Goal: Information Seeking & Learning: Get advice/opinions

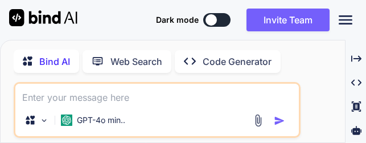
scroll to position [0, 322]
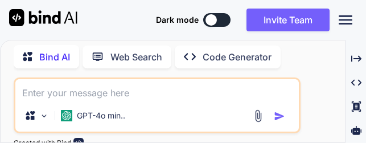
type textarea "]; // Print the matrix foreach ($matrix as $row) { echo implode(" ", $row) . "\…"
type textarea "x"
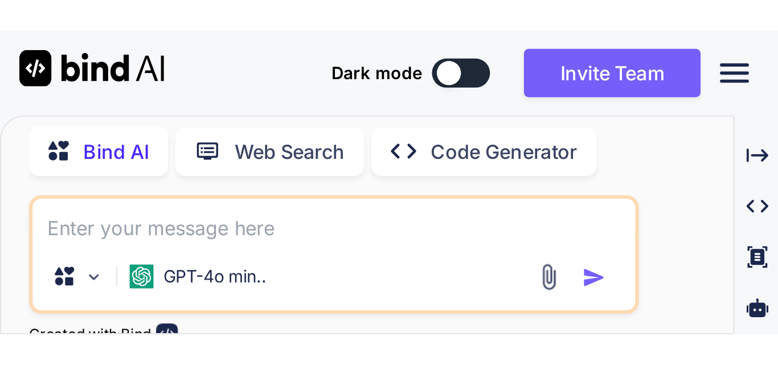
scroll to position [67539, 0]
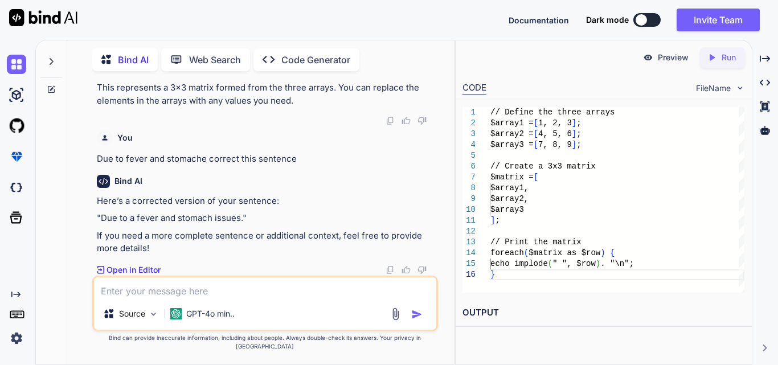
click at [112, 142] on textarea at bounding box center [265, 287] width 342 height 21
paste textarea "$('#generatePdfBtn').click(function () { $('#pdfPreview').attr('src', ''); var …"
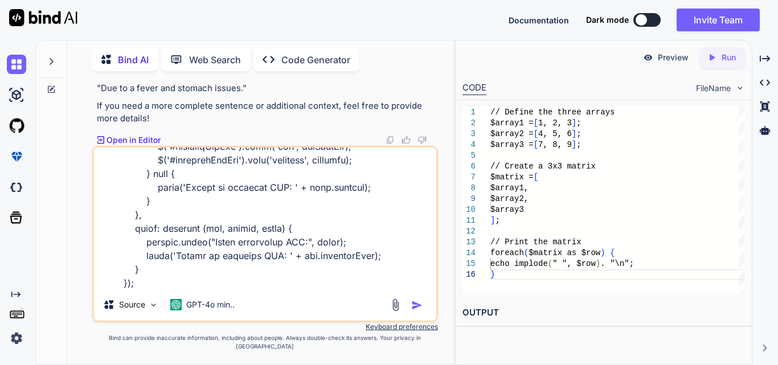
type textarea "$('#generatePdfBtn').click(function () { $('#pdfPreview').attr('src', ''); var …"
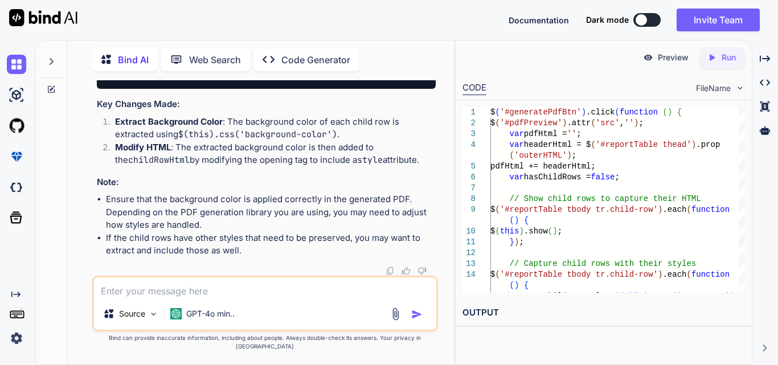
scroll to position [68312, 0]
drag, startPoint x: 399, startPoint y: 165, endPoint x: 450, endPoint y: 163, distance: 51.3
click at [366, 142] on div "You Bind AI It sounds like you're experiencing an issue with the modal backgrou…" at bounding box center [265, 222] width 378 height 284
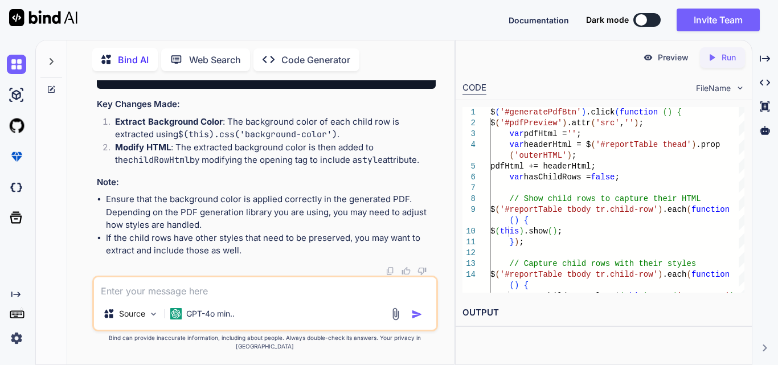
scroll to position [68312, 0]
drag, startPoint x: 144, startPoint y: 179, endPoint x: 428, endPoint y: 181, distance: 283.6
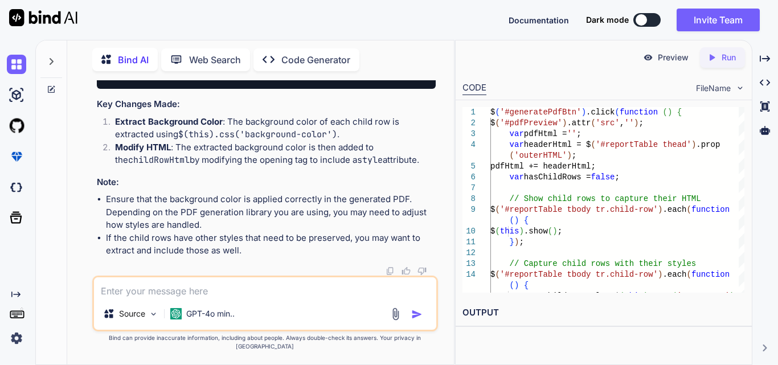
scroll to position [0, 0]
drag, startPoint x: 134, startPoint y: 212, endPoint x: 106, endPoint y: 146, distance: 71.9
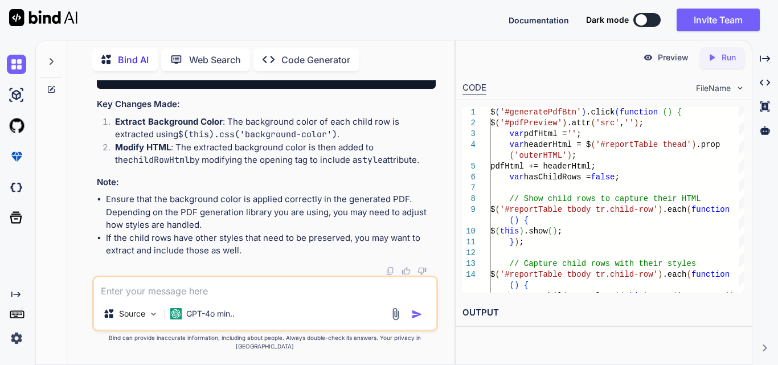
click at [185, 142] on textarea at bounding box center [265, 287] width 342 height 21
paste textarea "$('#generatePdfBtn').click(function () { $('#pdfPreview').attr('src', ''); var …"
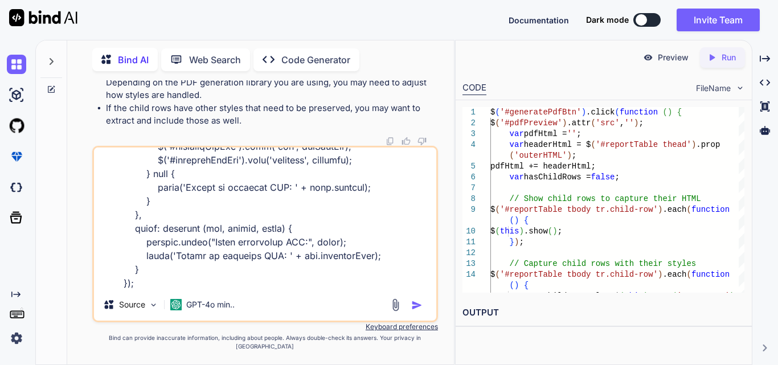
scroll to position [753, 0]
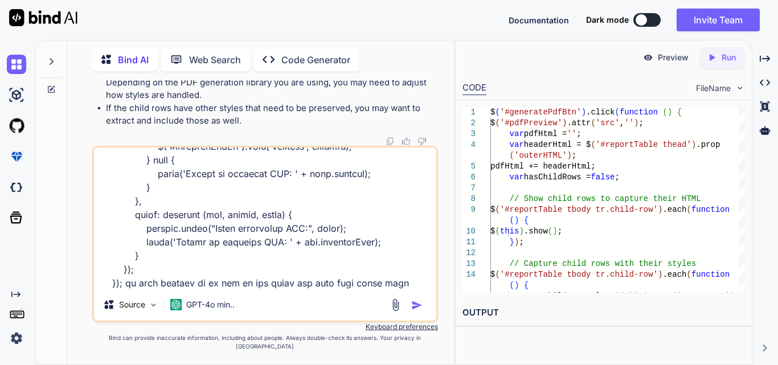
type textarea "$('#generatePdfBtn').click(function () { $('#pdfPreview').attr('src', ''); var …"
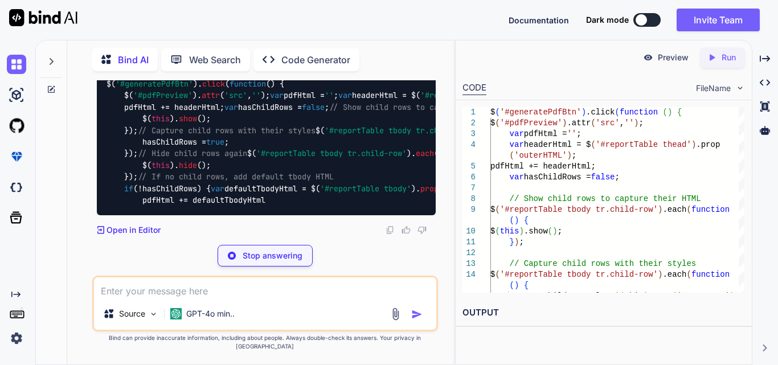
scroll to position [69839, 0]
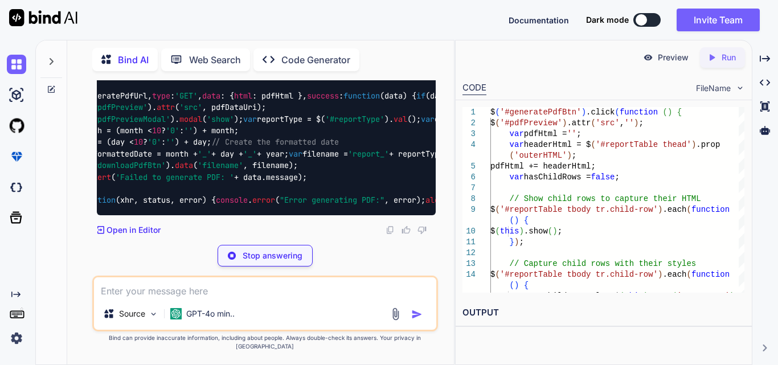
drag, startPoint x: 343, startPoint y: 124, endPoint x: 425, endPoint y: 122, distance: 82.6
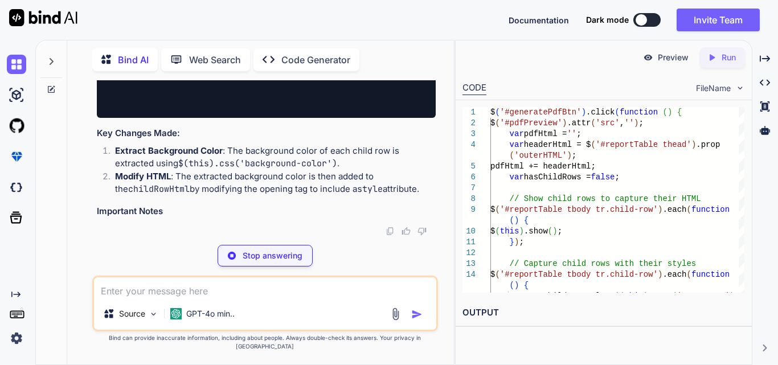
drag, startPoint x: 374, startPoint y: 121, endPoint x: 441, endPoint y: 120, distance: 67.2
click at [366, 120] on div "You Bind AI It sounds like you're experiencing an issue with the modal backgrou…" at bounding box center [265, 222] width 378 height 284
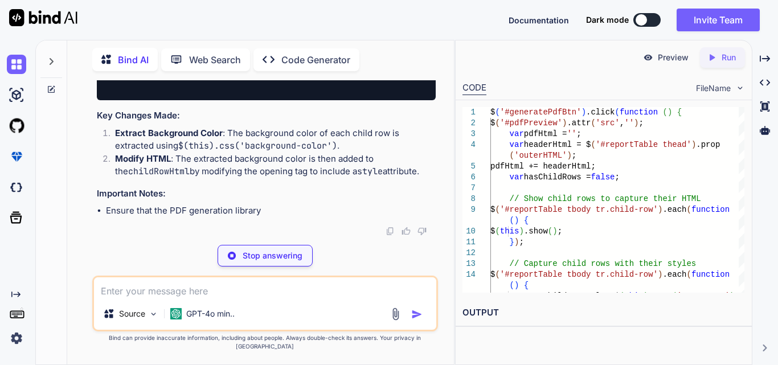
scroll to position [0, 257]
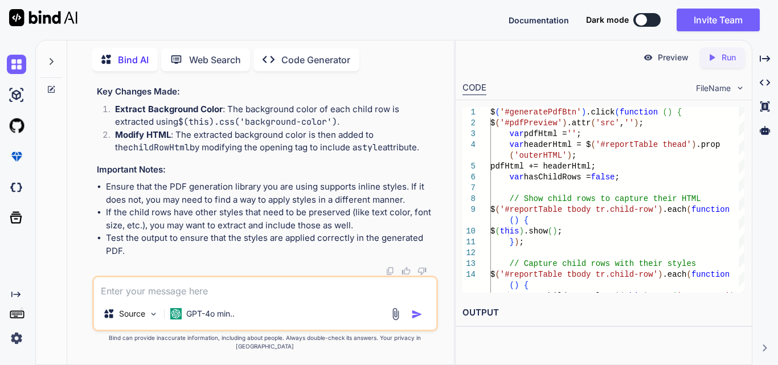
scroll to position [70492, 0]
drag, startPoint x: 192, startPoint y: 157, endPoint x: 415, endPoint y: 160, distance: 222.7
click at [366, 142] on li "Modify HTML : The extracted background color is then added to the childRowHtml …" at bounding box center [271, 142] width 330 height 26
click at [149, 142] on textarea at bounding box center [265, 287] width 342 height 21
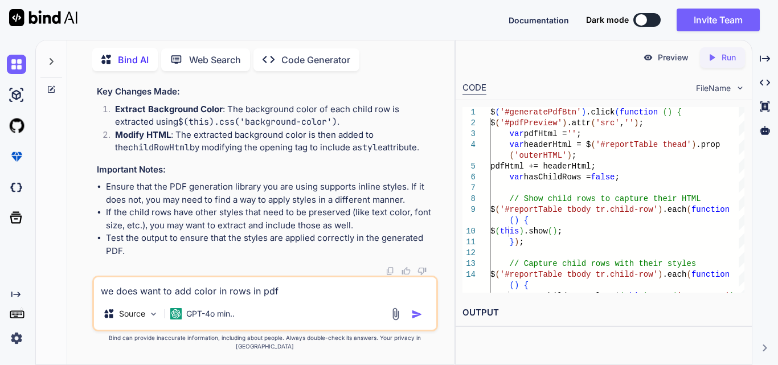
type textarea "we does want to add color in rows in pdf"
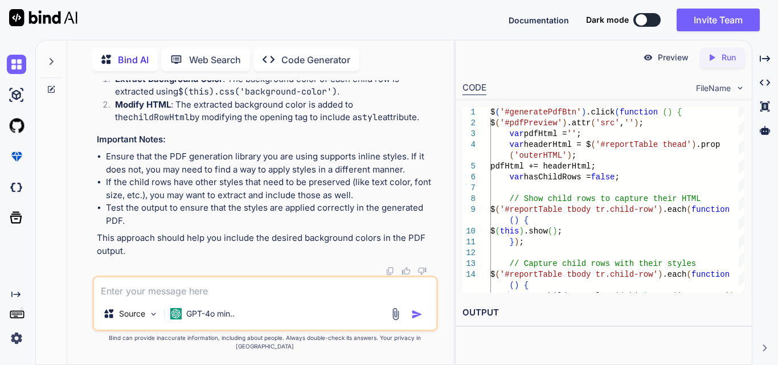
scroll to position [71409, 0]
click at [228, 142] on textarea at bounding box center [265, 287] width 342 height 21
paste textarea "$('#generatePdfBtn').click(function () { $('#pdfPreview').attr('src', ''); var …"
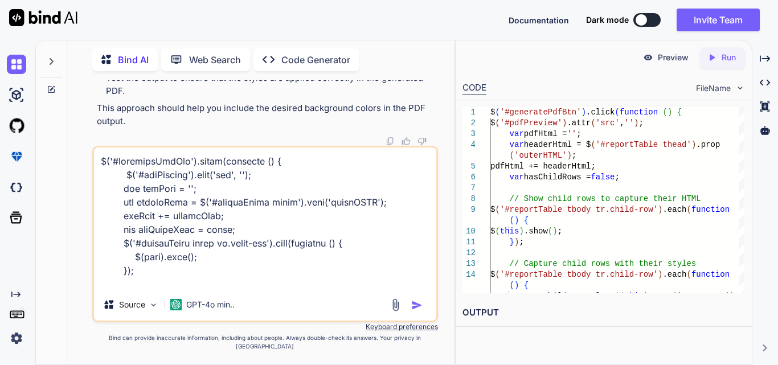
scroll to position [739, 0]
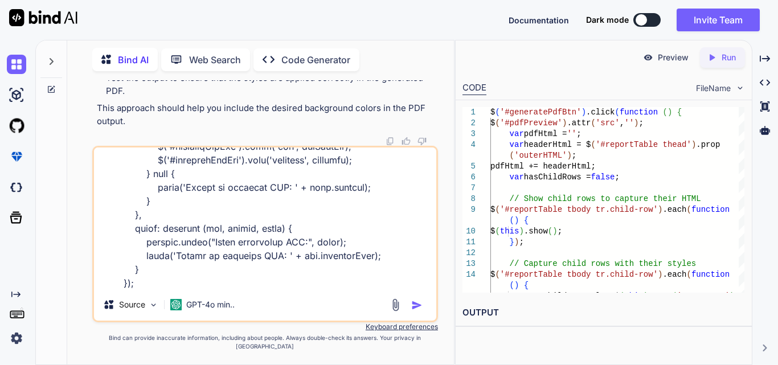
paste textarea "public function generateReportPdf(Request $request) { try { // Validate the inc…"
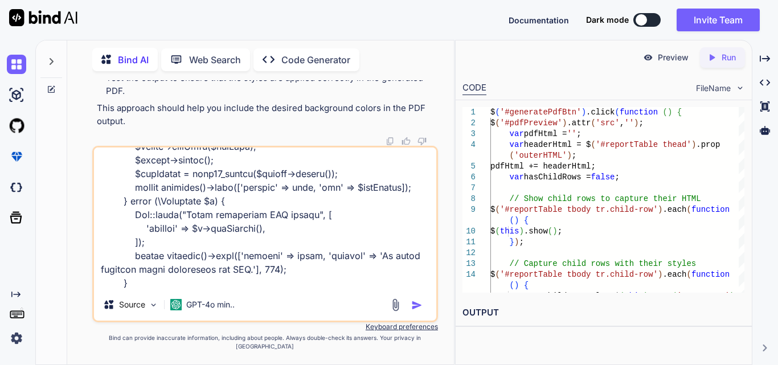
scroll to position [1354, 0]
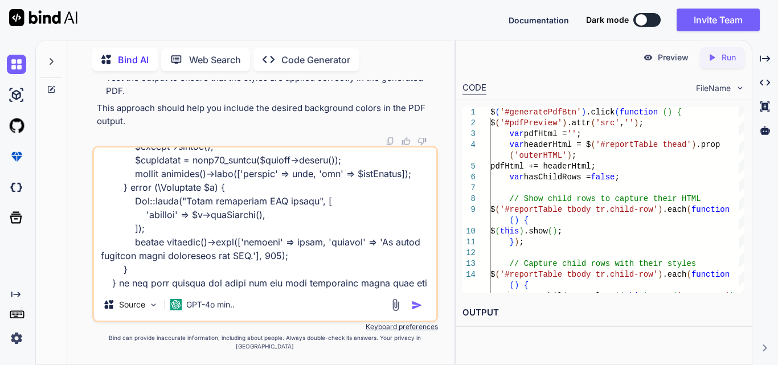
type textarea "$('#generatePdfBtn').click(function () { $('#pdfPreview').attr('src', ''); var …"
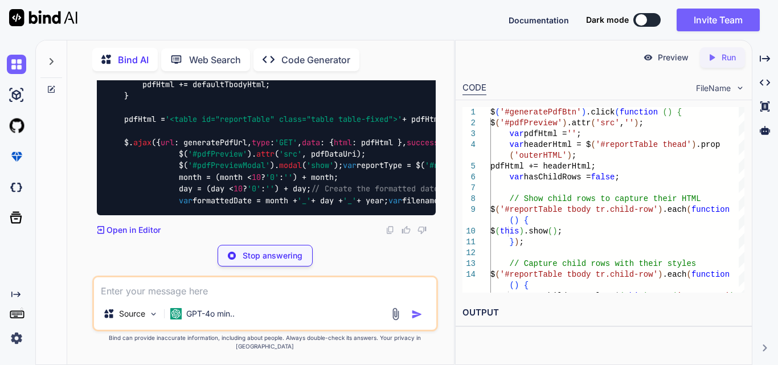
scroll to position [72685, 0]
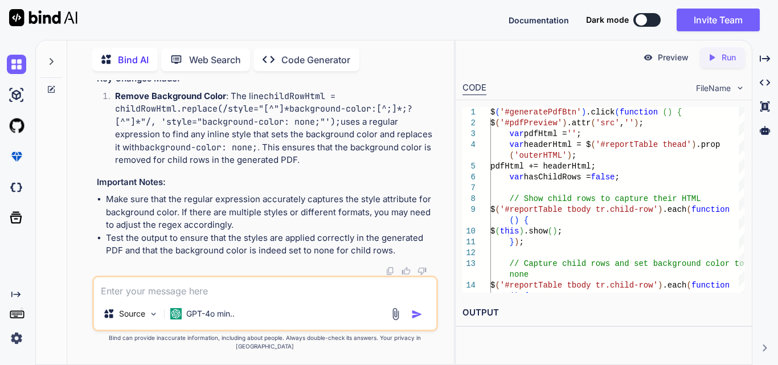
drag, startPoint x: 139, startPoint y: 183, endPoint x: 436, endPoint y: 193, distance: 296.9
click at [366, 142] on div "You Bind AI It sounds like you're experiencing an issue with the modal backgrou…" at bounding box center [266, 177] width 343 height 195
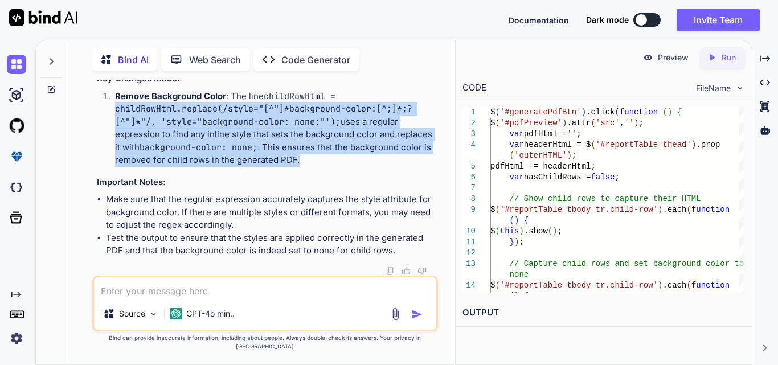
drag, startPoint x: 112, startPoint y: 123, endPoint x: 419, endPoint y: 167, distance: 309.5
click at [366, 142] on li "Remove Background Color : The line childRowHtml = childRowHtml.replace(/style="…" at bounding box center [271, 128] width 330 height 77
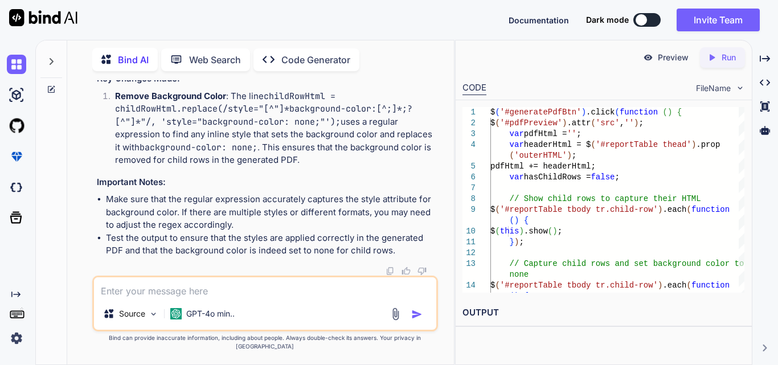
click at [179, 142] on textarea at bounding box center [265, 287] width 342 height 21
click at [195, 142] on textarea at bounding box center [265, 287] width 342 height 21
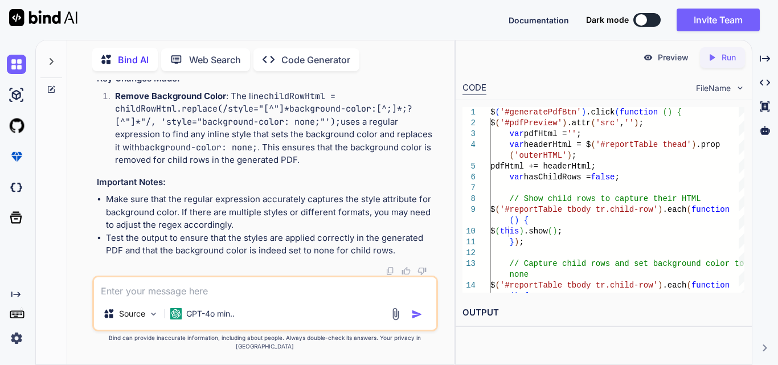
scroll to position [73017, 0]
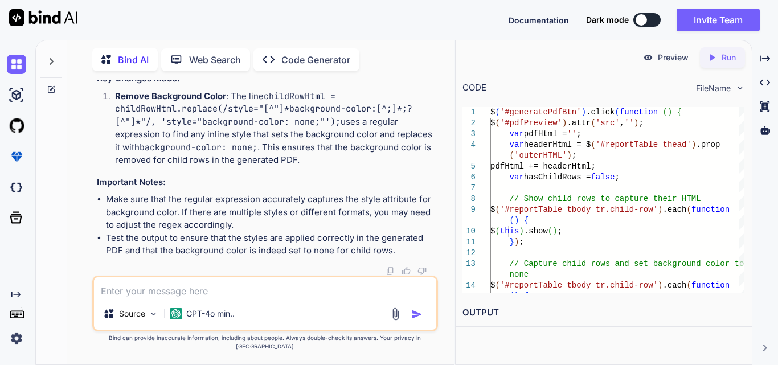
click at [191, 142] on div "Source GPT-4o min.." at bounding box center [265, 304] width 346 height 56
click at [181, 142] on div "Source GPT-4o min.." at bounding box center [265, 304] width 346 height 56
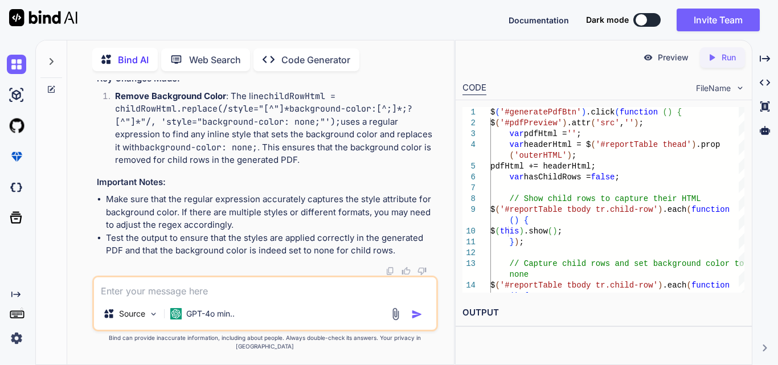
click at [177, 142] on textarea at bounding box center [265, 287] width 342 height 21
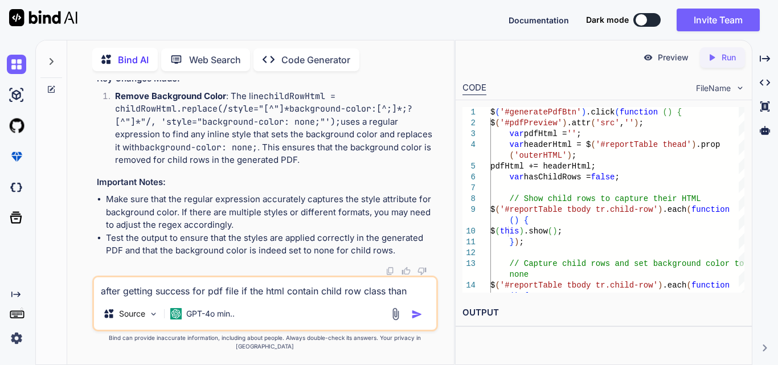
drag, startPoint x: 323, startPoint y: 298, endPoint x: 360, endPoint y: 298, distance: 37.0
click at [360, 142] on textarea "after getting success for pdf file if the html contain child row class than" at bounding box center [265, 287] width 342 height 21
paste textarea
click at [366, 142] on textarea "after getting success for pdf file if the html contain child row class than" at bounding box center [265, 287] width 342 height 21
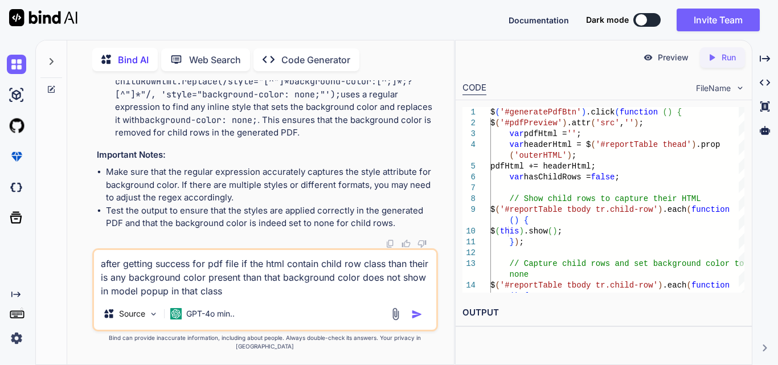
type textarea "after getting success for pdf file if the html contain child row class than the…"
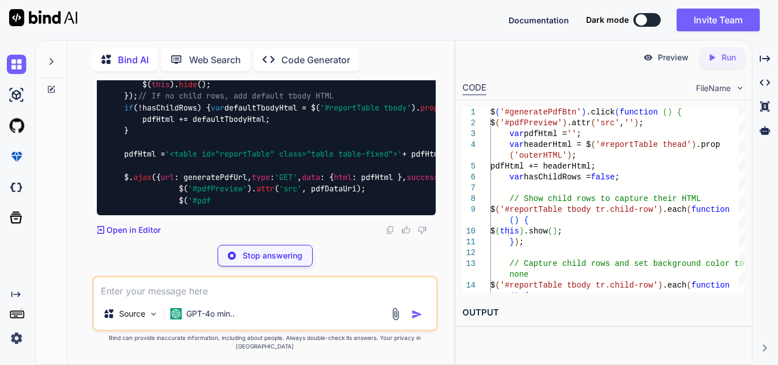
scroll to position [73947, 0]
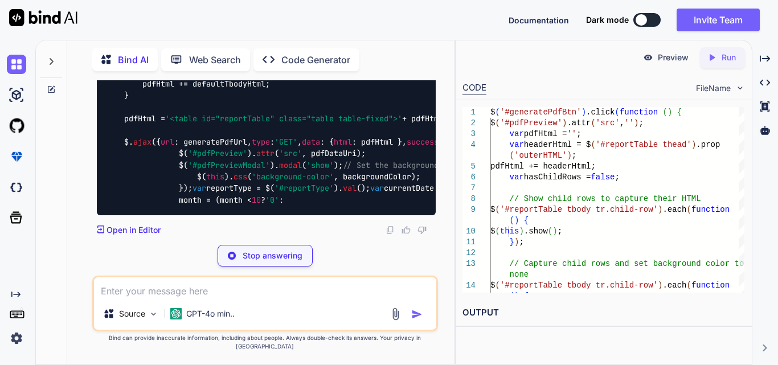
drag, startPoint x: 233, startPoint y: 174, endPoint x: 378, endPoint y: 185, distance: 145.7
click at [366, 142] on code "$( '#generatePdfBtn' ). click ( function ( ) { $( '#pdfPreview' ). attr ( 'src'…" at bounding box center [762, 71] width 1312 height 267
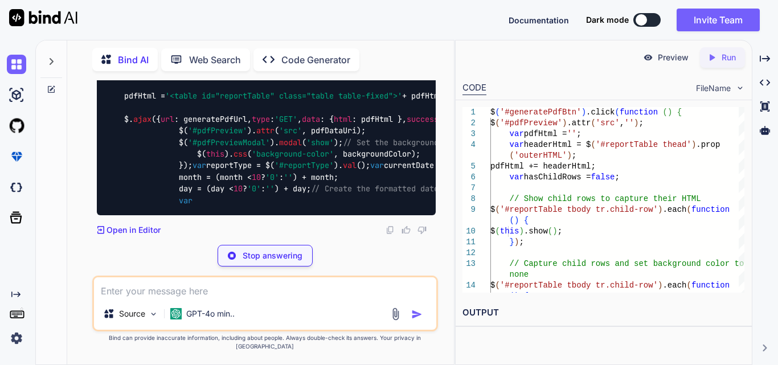
click at [366, 142] on div "$( '#generatePdfBtn' ). click ( function ( ) { $( '#pdfPreview' ). attr ( 'src'…" at bounding box center [266, 61] width 339 height 309
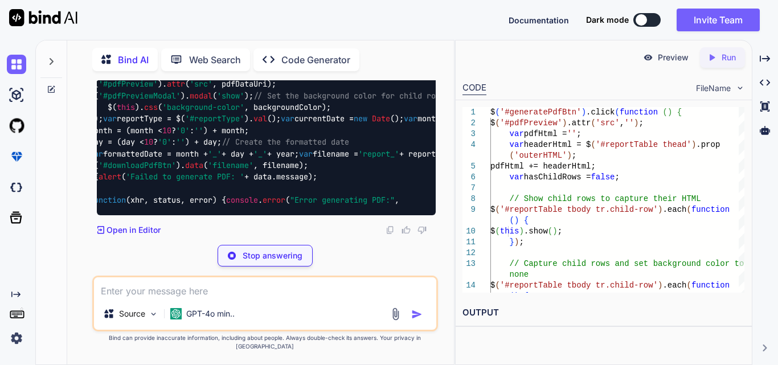
scroll to position [0, 167]
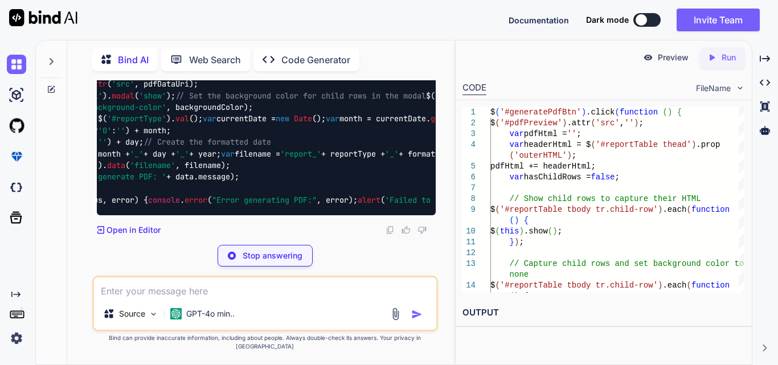
drag, startPoint x: 143, startPoint y: 187, endPoint x: 443, endPoint y: 189, distance: 300.1
click at [366, 142] on div "You Bind AI It sounds like you're experiencing an issue with the modal backgrou…" at bounding box center [265, 222] width 378 height 284
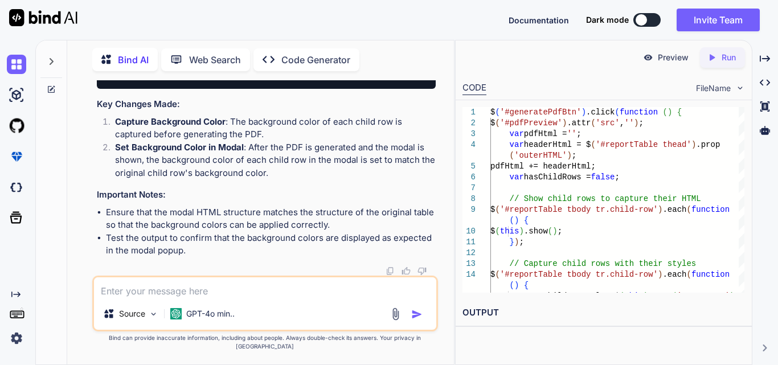
scroll to position [74405, 0]
click at [167, 142] on textarea at bounding box center [265, 287] width 342 height 21
paste textarea "function renderAccordion(data) { var headerRow = '<tr id="tableHeader">'; if (d…"
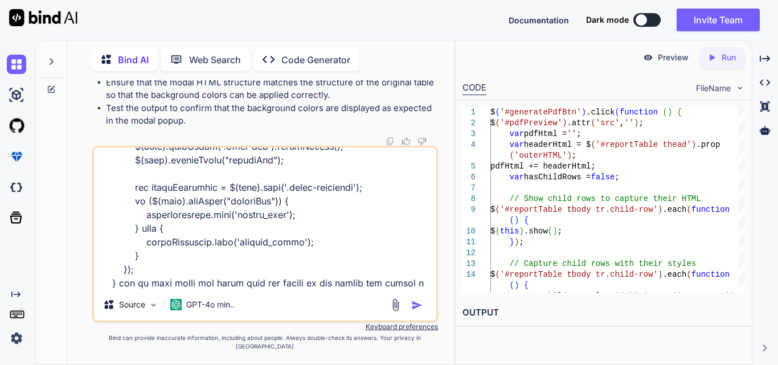
scroll to position [835, 0]
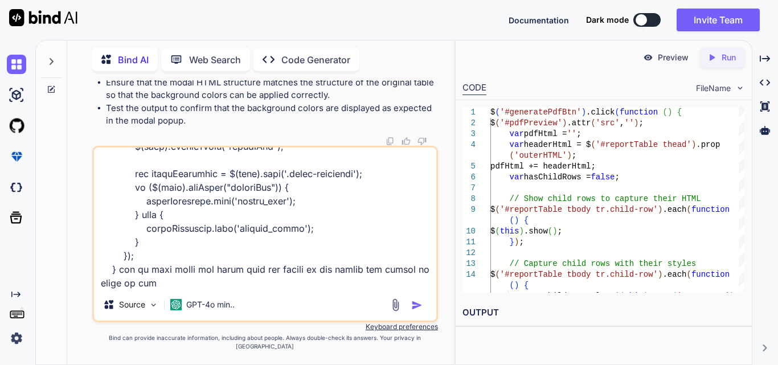
type textarea "function renderAccordion(data) { var headerRow = '<tr id="tableHeader">'; if (d…"
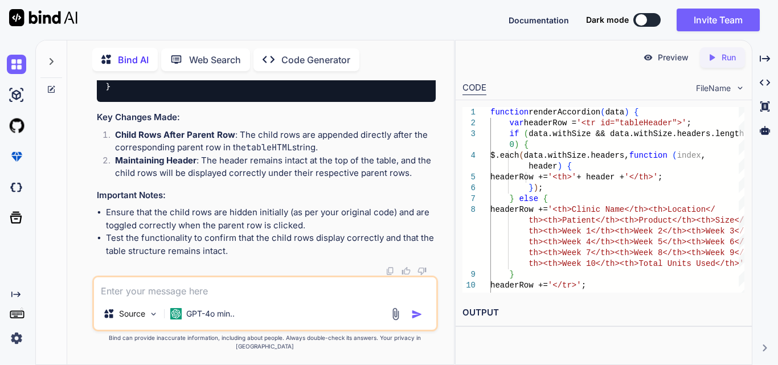
scroll to position [75478, 0]
click at [169, 142] on textarea at bounding box center [265, 287] width 342 height 21
paste textarea "$('#generatePdfBtn').click(function () { $('#pdfPreview').attr('src', ''); var …"
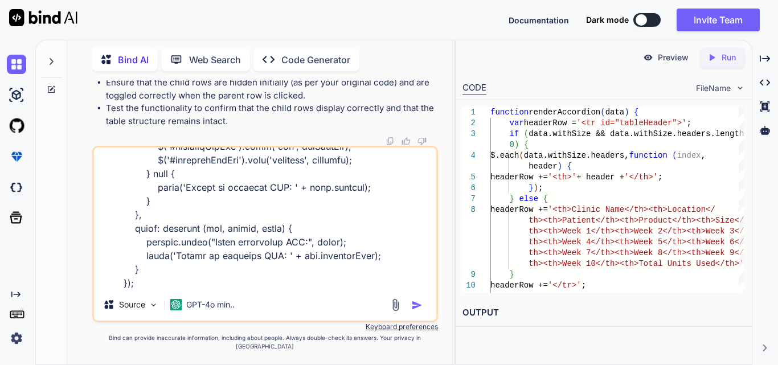
scroll to position [740, 0]
drag, startPoint x: 293, startPoint y: 289, endPoint x: 125, endPoint y: 288, distance: 167.4
click at [125, 142] on textarea at bounding box center [265, 217] width 342 height 141
paste textarea "<tr class="child-row" style=""><td>[PERSON_NAME] Test</td><td>[STREET_ADDRESS][…"
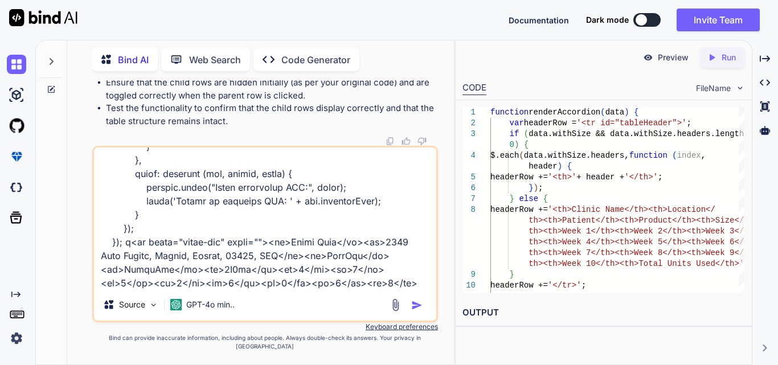
click at [251, 142] on textarea at bounding box center [265, 217] width 342 height 141
click at [257, 142] on textarea at bounding box center [265, 217] width 342 height 141
click at [354, 142] on textarea at bounding box center [265, 217] width 342 height 141
click at [344, 142] on textarea at bounding box center [265, 217] width 342 height 141
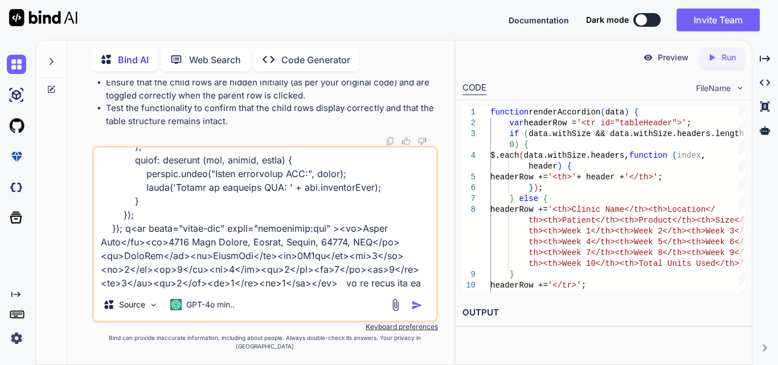
scroll to position [821, 0]
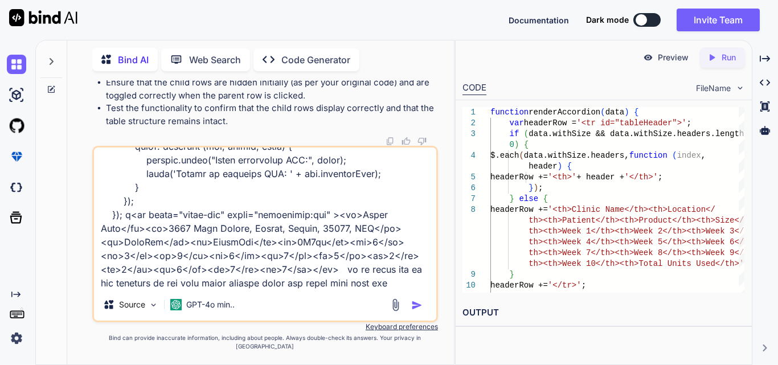
type textarea "$('#generatePdfBtn').click(function () { $('#pdfPreview').attr('src', ''); var …"
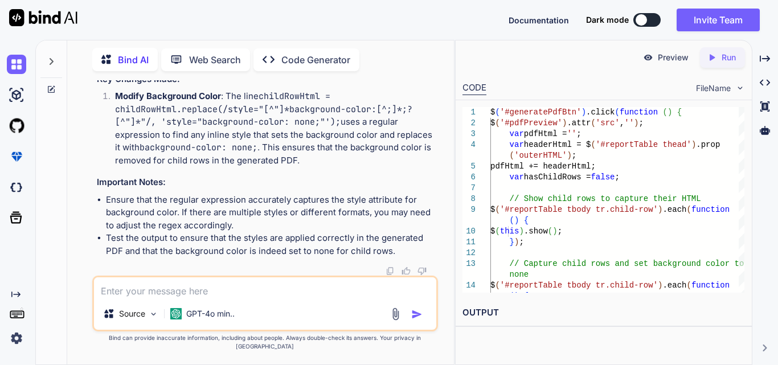
scroll to position [0, 260]
drag, startPoint x: 212, startPoint y: 198, endPoint x: 442, endPoint y: 203, distance: 229.6
click at [366, 142] on div "You Bind AI It sounds like you're experiencing an issue with the modal backgrou…" at bounding box center [265, 222] width 378 height 284
click at [176, 142] on textarea at bounding box center [265, 287] width 342 height 21
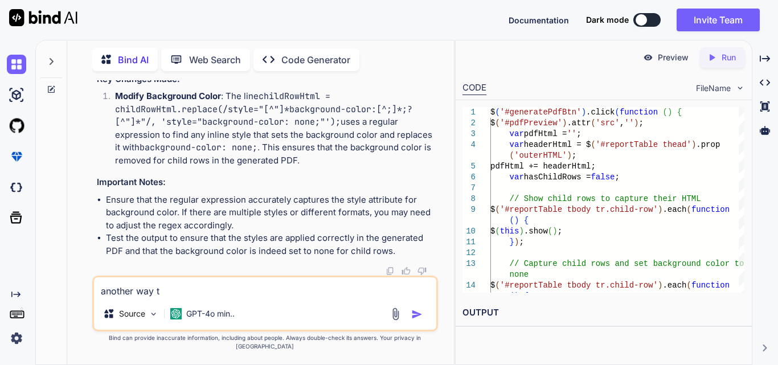
type textarea "another way"
type textarea "\"
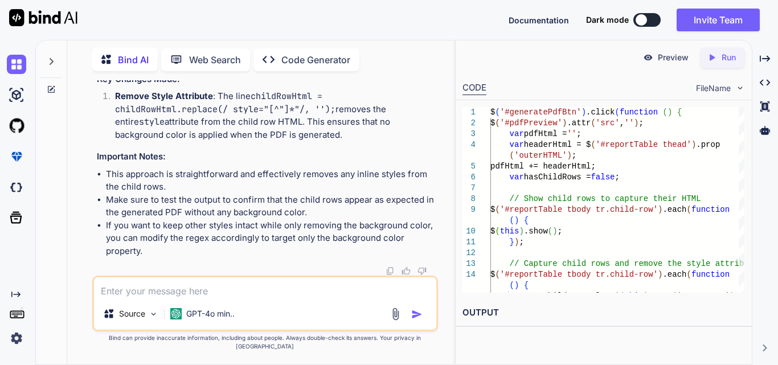
scroll to position [78424, 0]
drag, startPoint x: 129, startPoint y: 170, endPoint x: 293, endPoint y: 207, distance: 168.3
drag, startPoint x: 146, startPoint y: 190, endPoint x: 317, endPoint y: 188, distance: 170.3
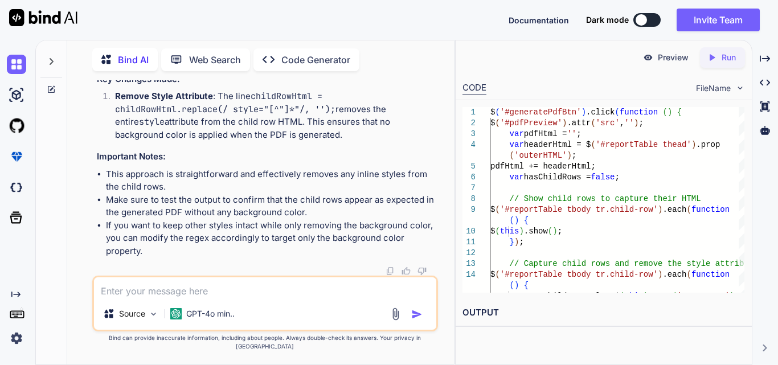
drag, startPoint x: 138, startPoint y: 165, endPoint x: 267, endPoint y: 211, distance: 136.7
copy code "var childRowHtml = $( this ). prop ( 'outerHTML' ); // Remove the style attribu…"
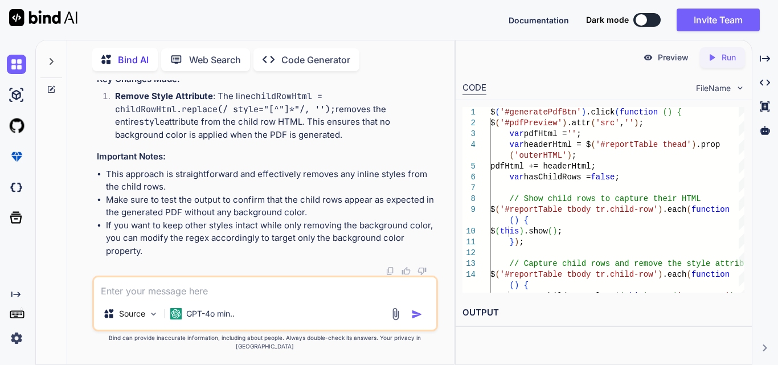
scroll to position [78417, 0]
copy code "var childRowHtml = $( this ). prop ( 'outerHTML' ); // Remove the style attribu…"
click at [182, 142] on textarea at bounding box center [265, 287] width 342 height 21
paste textarea "function renderAccordion(data) { var headerRow = '<tr id="tableHeader">'; if (d…"
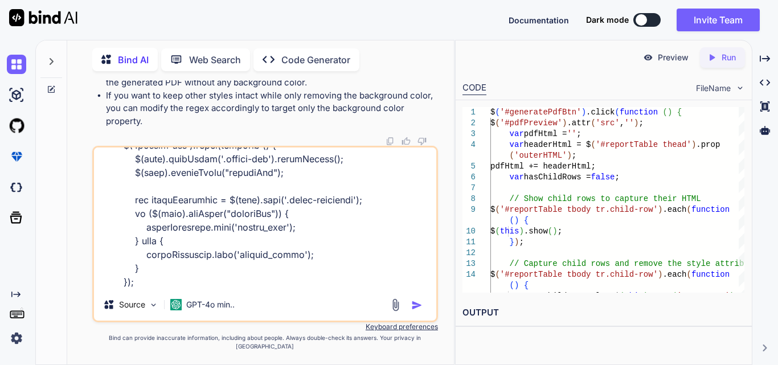
scroll to position [821, 0]
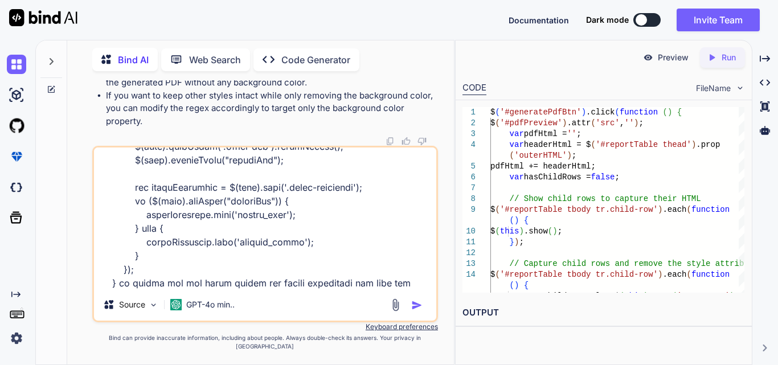
type textarea "function renderAccordion(data) { var headerRow = '<tr id="tableHeader">'; if (d…"
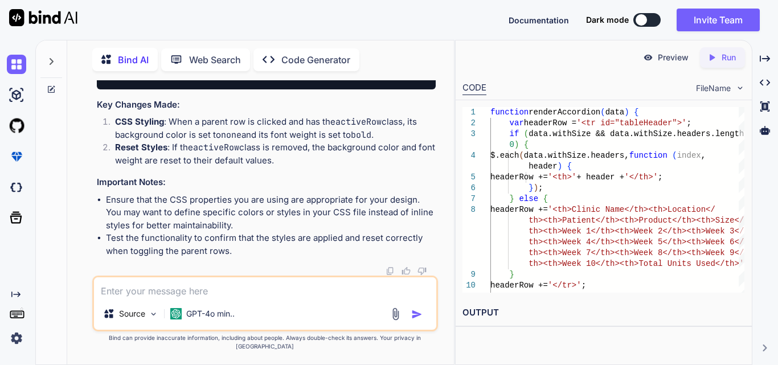
scroll to position [80573, 0]
drag, startPoint x: 140, startPoint y: 117, endPoint x: 166, endPoint y: 248, distance: 133.6
copy code "// Check if the row has the activeRow class if ($( this ). hasClass ( "activeRo…"
